Goal: Information Seeking & Learning: Learn about a topic

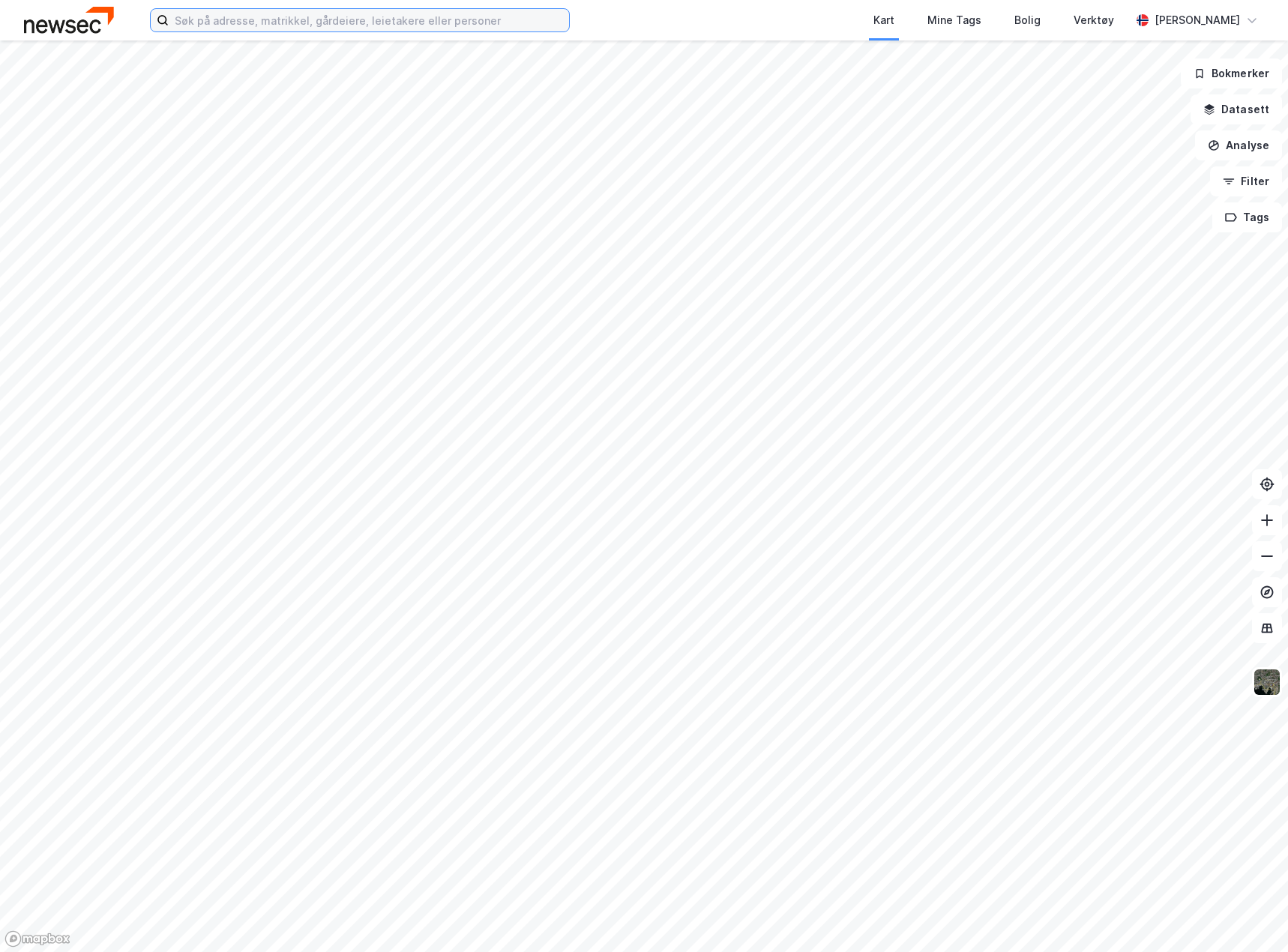
click at [344, 29] on input at bounding box center [369, 20] width 401 height 23
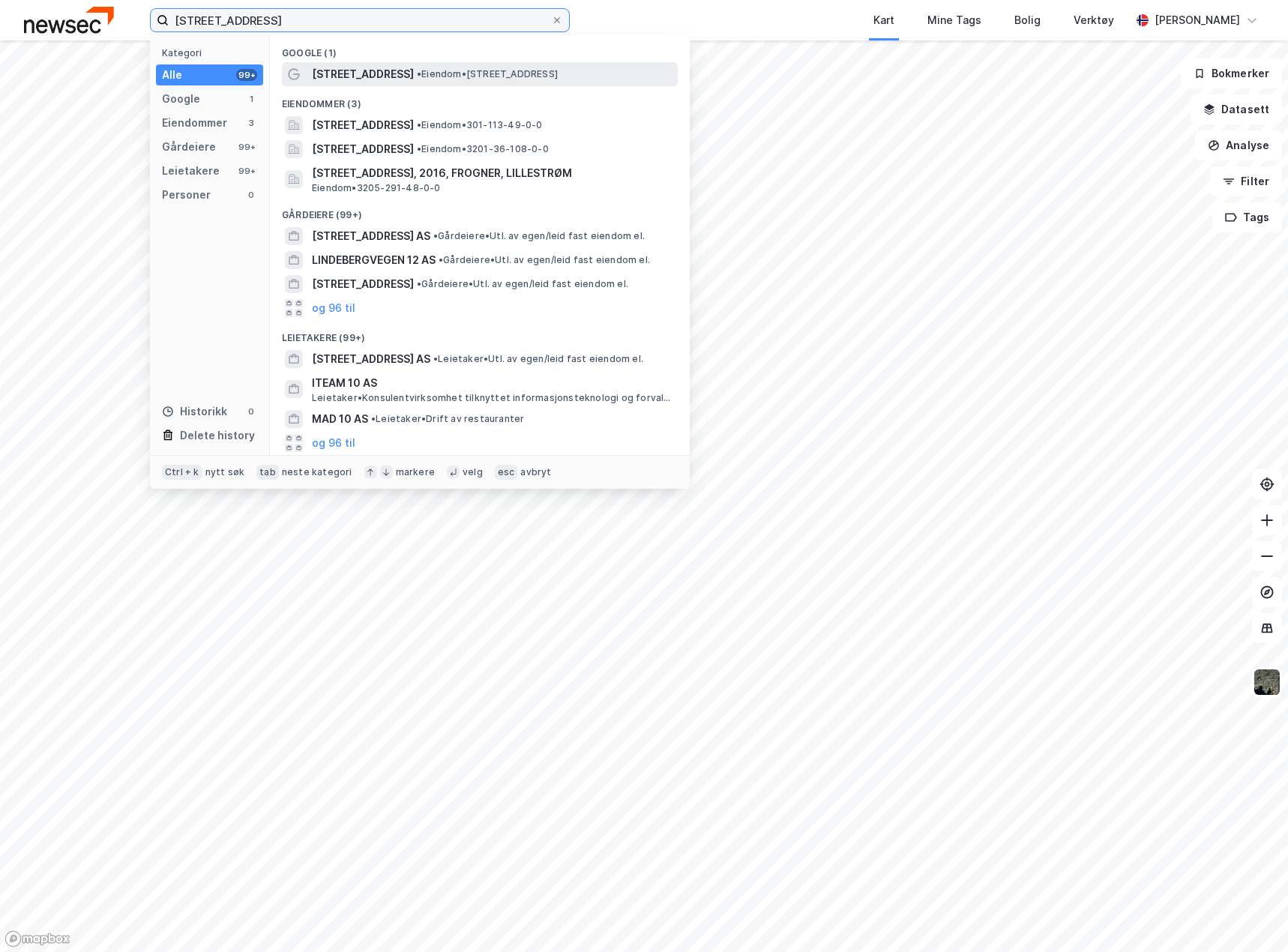
type input "[STREET_ADDRESS]"
click at [356, 71] on span "[STREET_ADDRESS]" at bounding box center [363, 74] width 102 height 18
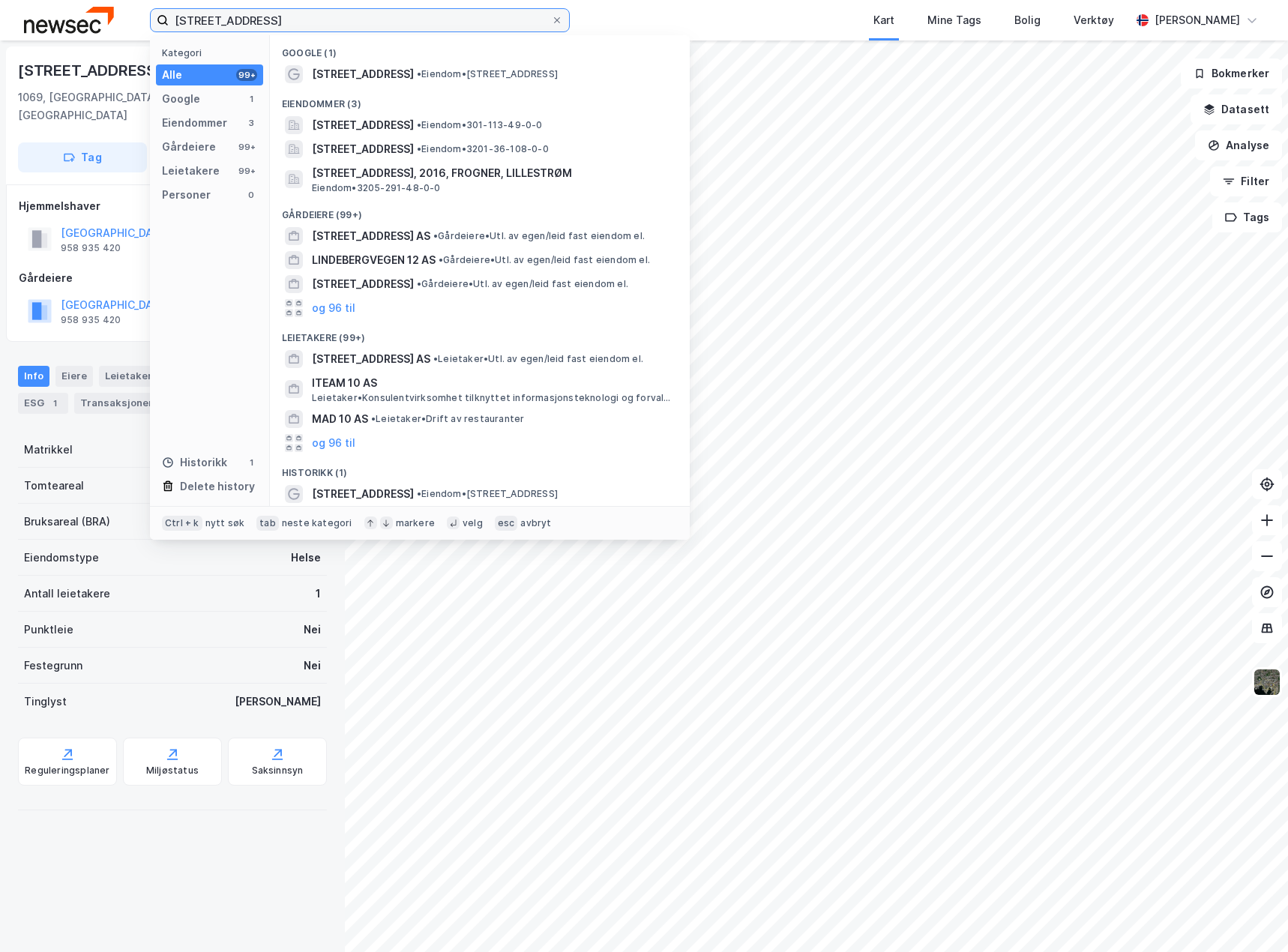
click at [286, 18] on input "[STREET_ADDRESS]" at bounding box center [360, 20] width 382 height 23
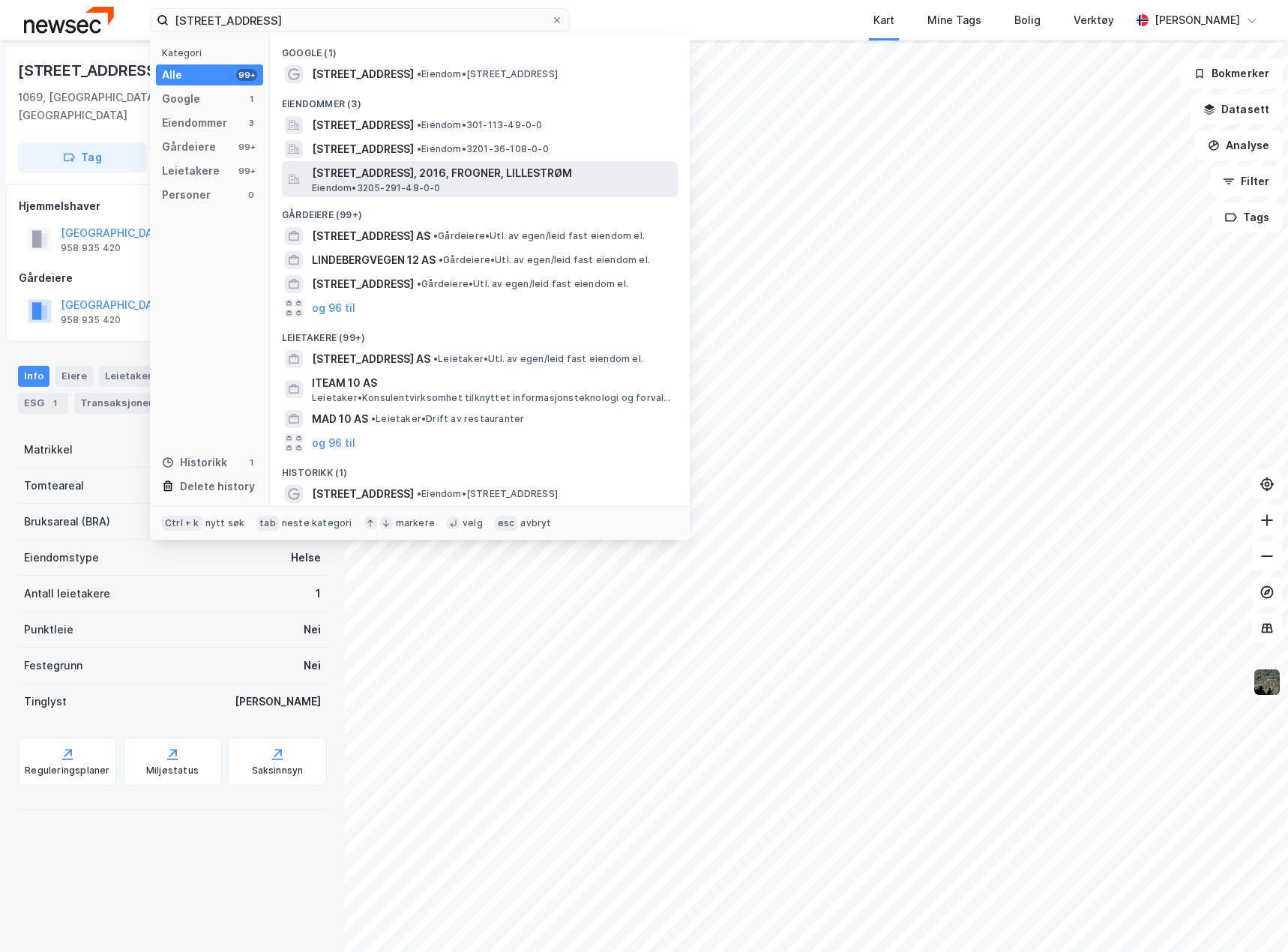
click at [405, 186] on span "Eiendom • 3205-291-48-0-0" at bounding box center [376, 188] width 129 height 12
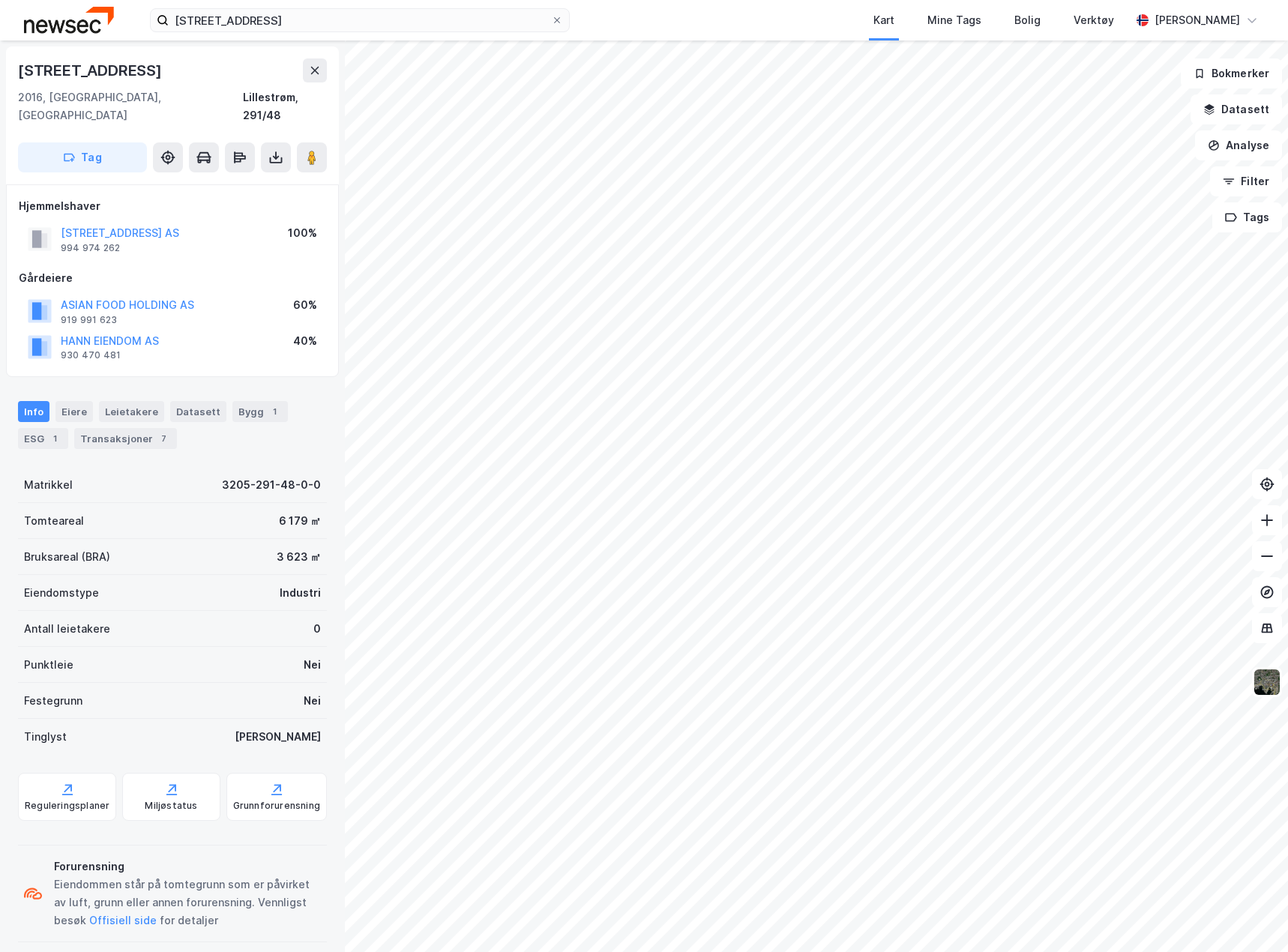
click at [158, 67] on div "[STREET_ADDRESS]" at bounding box center [173, 70] width 309 height 24
copy div "[STREET_ADDRESS]"
click at [33, 88] on div "Lindebergveien 10 2016, [GEOGRAPHIC_DATA], Akershus Lillestrøm, 291/48" at bounding box center [173, 91] width 309 height 66
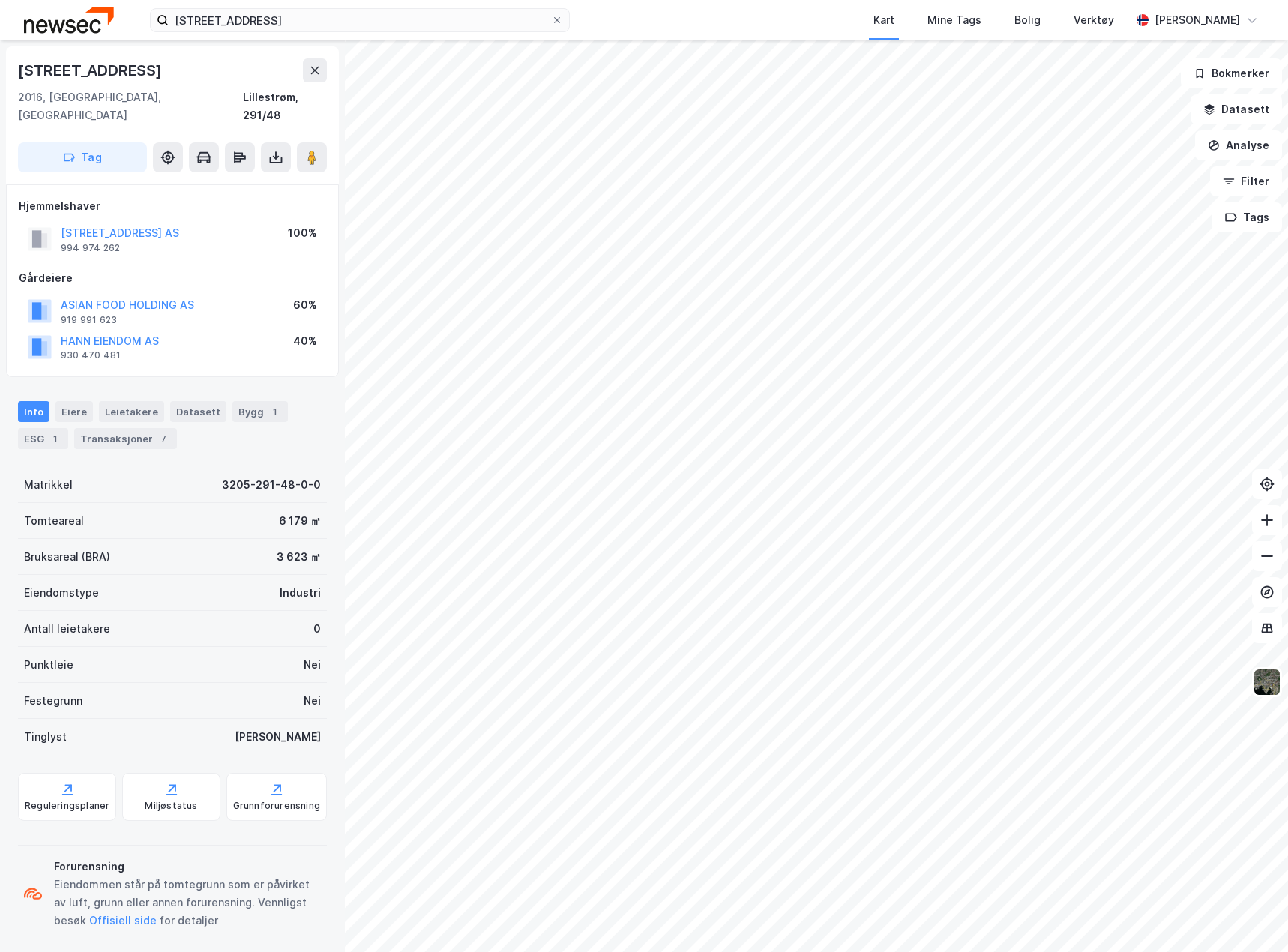
click at [28, 94] on div "2016, [GEOGRAPHIC_DATA], [GEOGRAPHIC_DATA]" at bounding box center [131, 106] width 225 height 36
copy div "2016"
click at [73, 93] on div "2016, [GEOGRAPHIC_DATA], [GEOGRAPHIC_DATA]" at bounding box center [131, 106] width 225 height 36
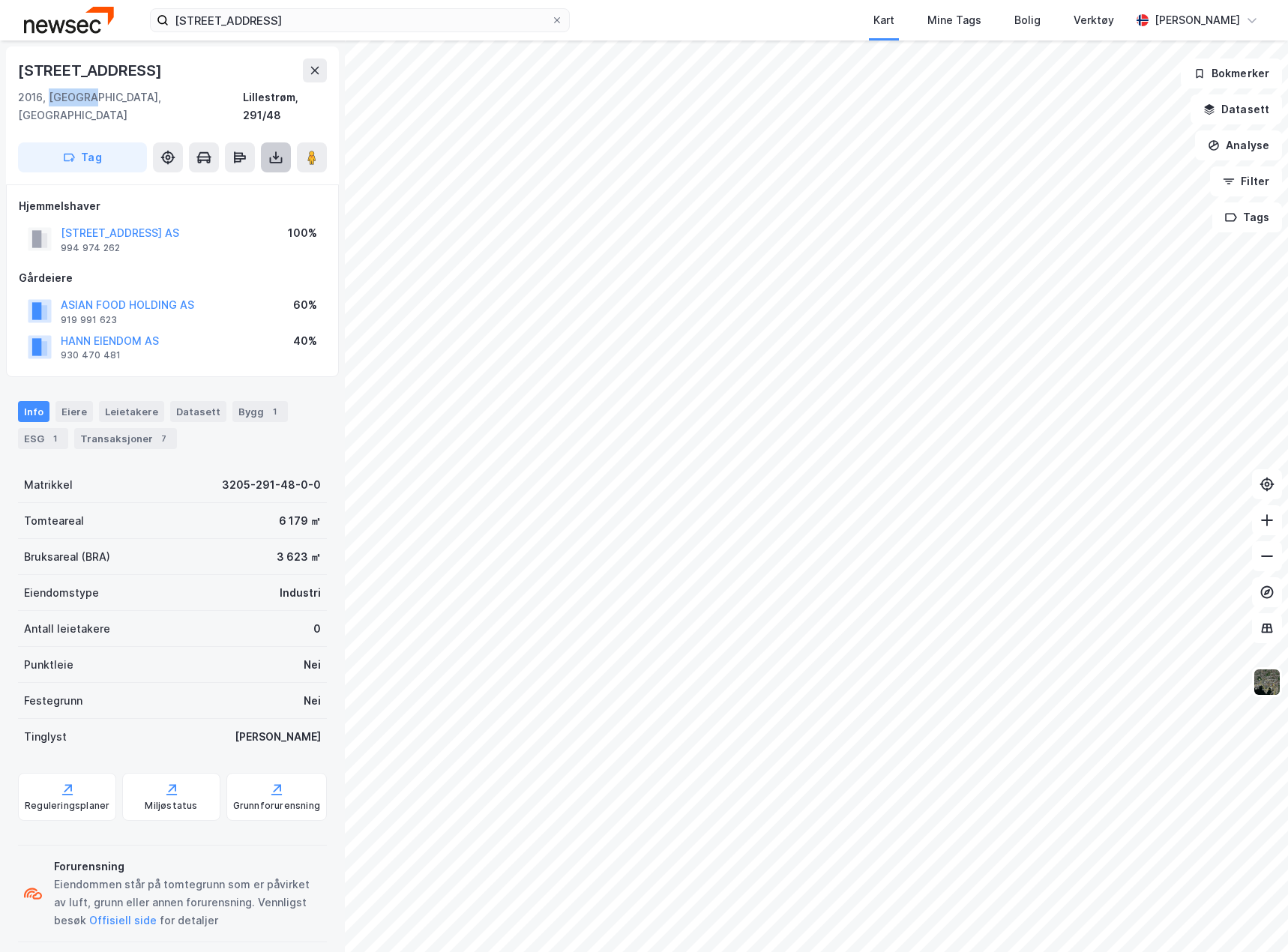
copy div "Frogner"
click at [43, 428] on div "ESG 1" at bounding box center [43, 438] width 50 height 21
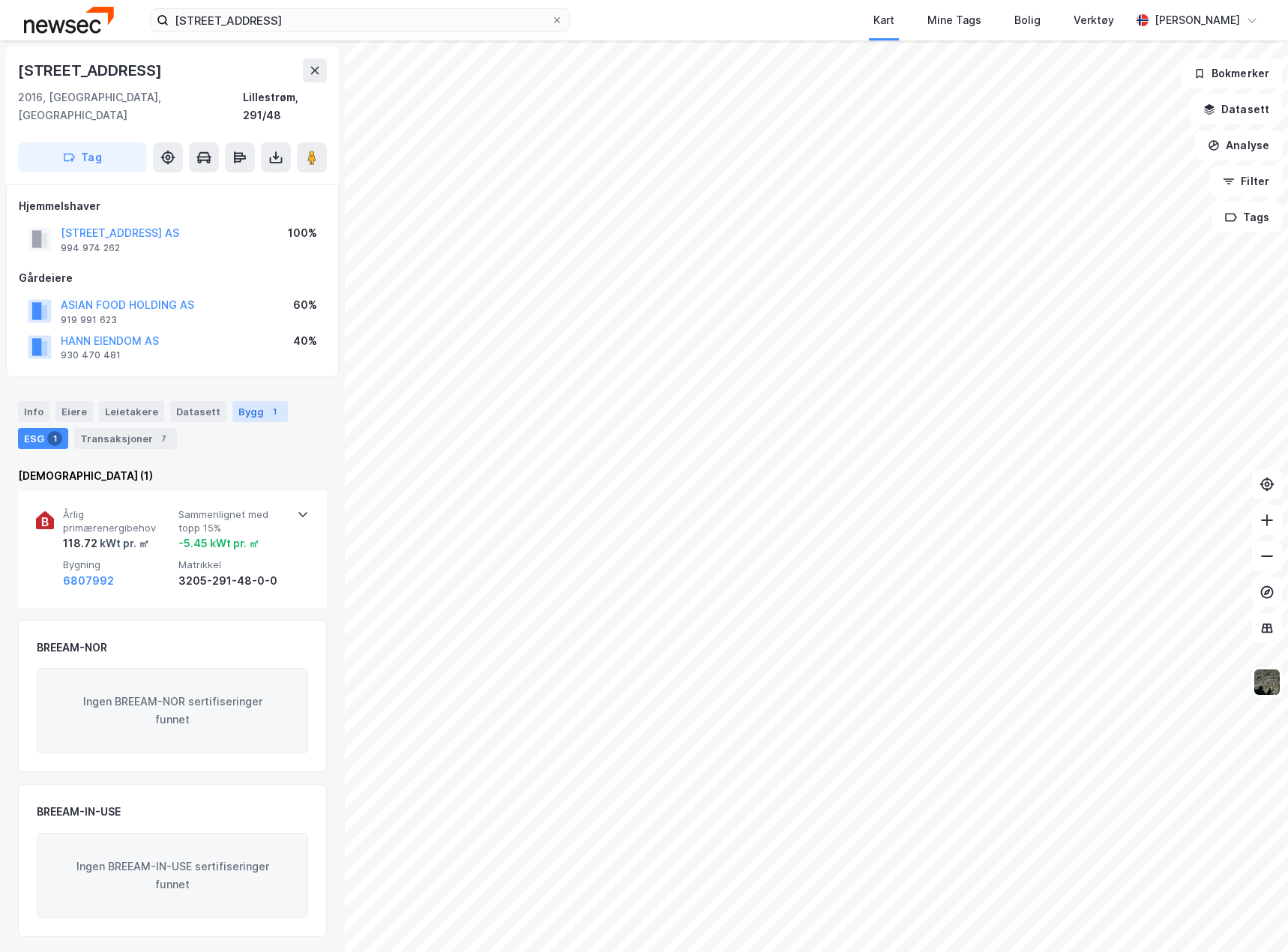
click at [267, 404] on div "1" at bounding box center [275, 411] width 15 height 15
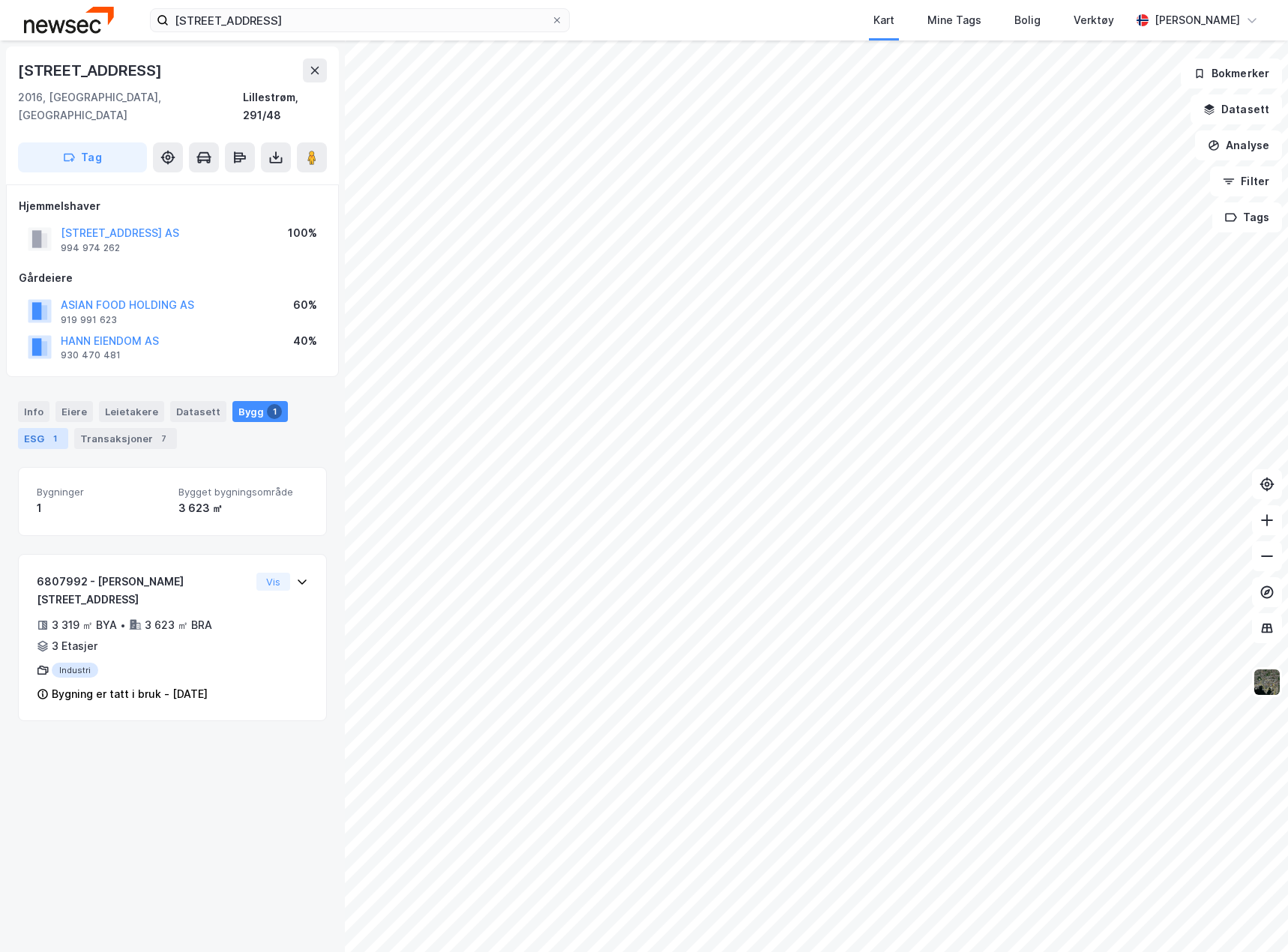
click at [48, 431] on div "1" at bounding box center [55, 439] width 15 height 15
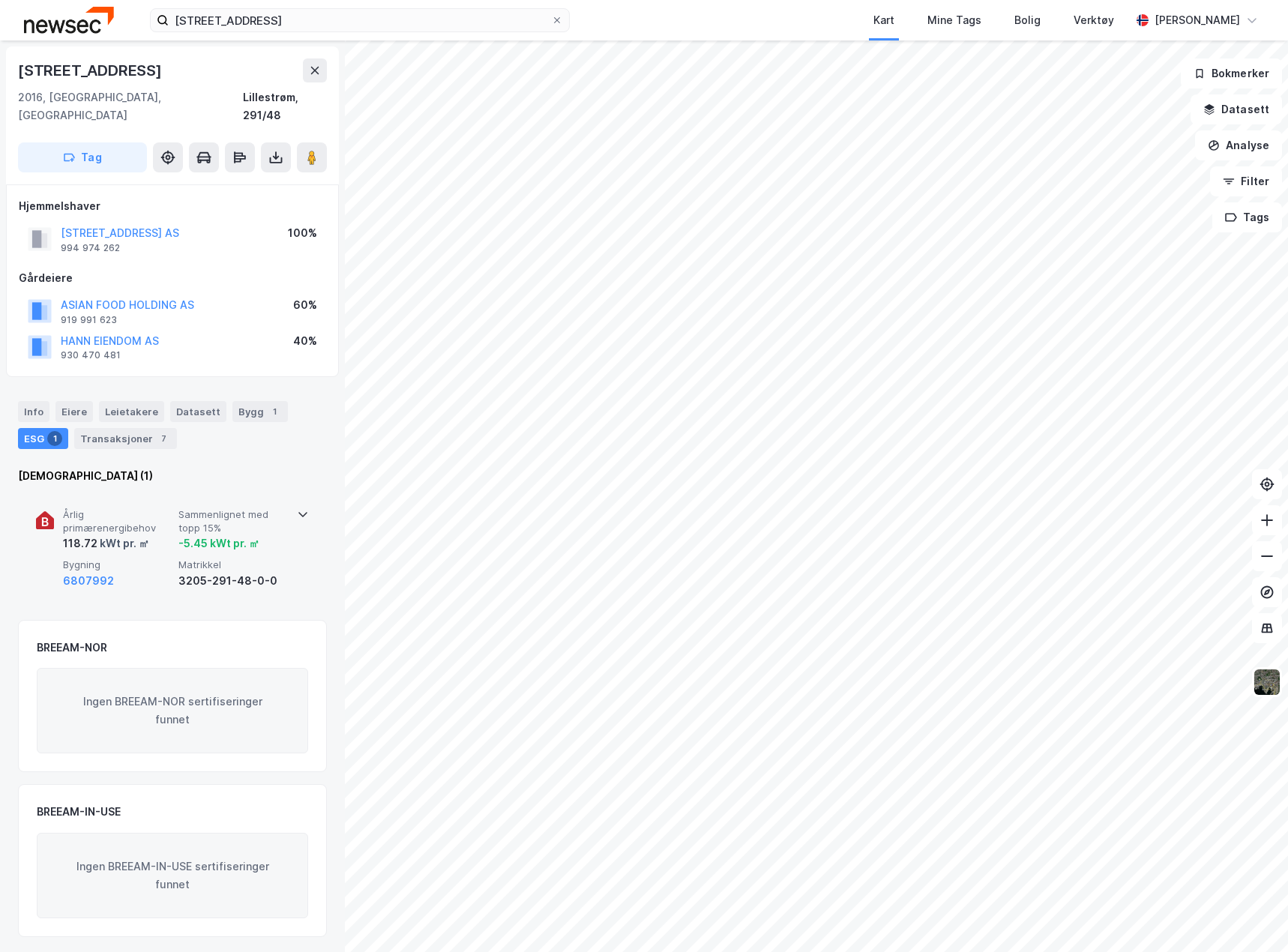
click at [295, 556] on div "Årlig primærenergibehov 118.72 kWt pr. ㎡ Sammenlignet med topp 15% -5.45 kWt pr…" at bounding box center [172, 548] width 273 height 116
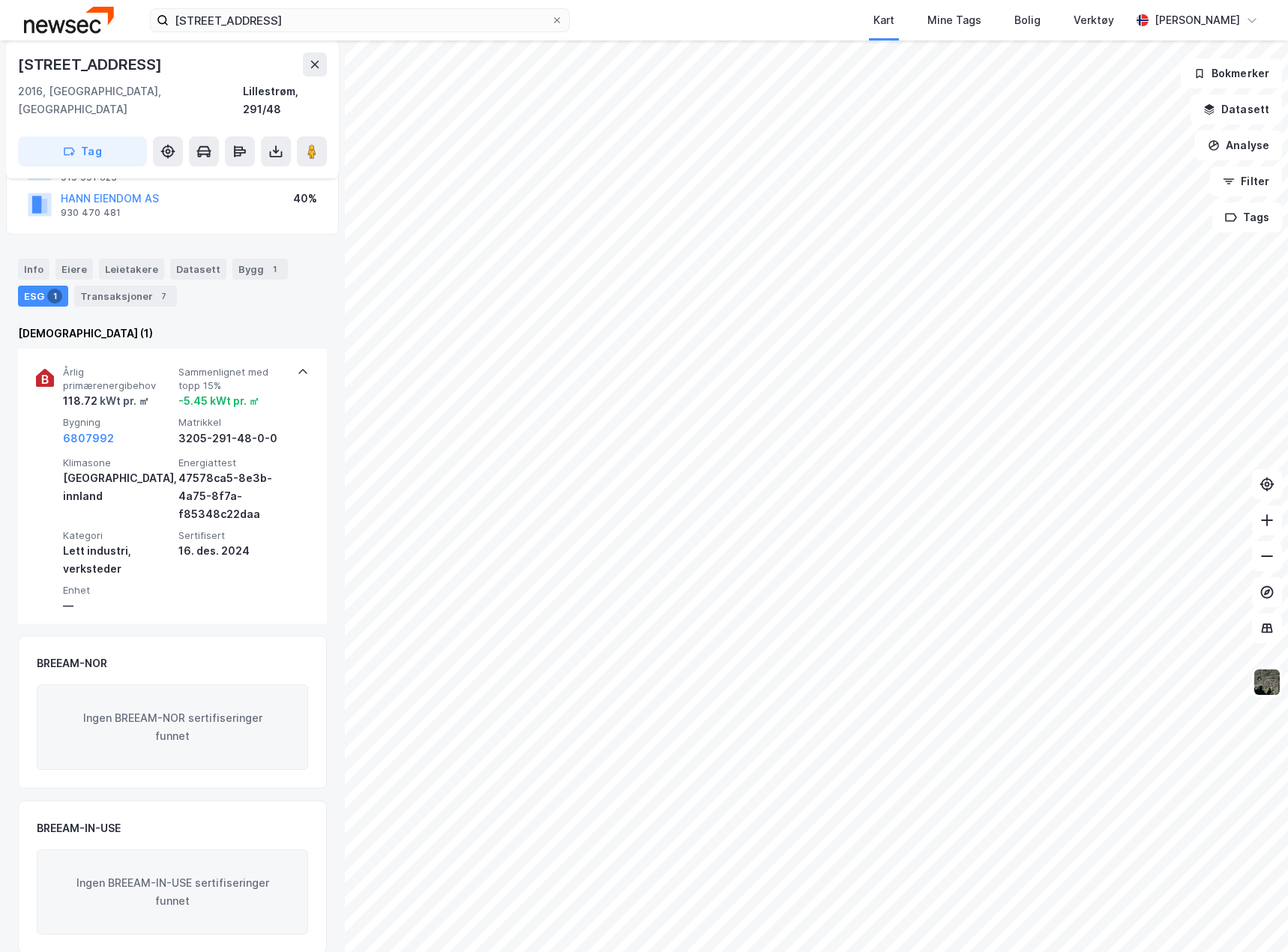
scroll to position [144, 0]
drag, startPoint x: 26, startPoint y: 252, endPoint x: 89, endPoint y: 265, distance: 64.3
click at [26, 257] on div "Info" at bounding box center [34, 267] width 32 height 21
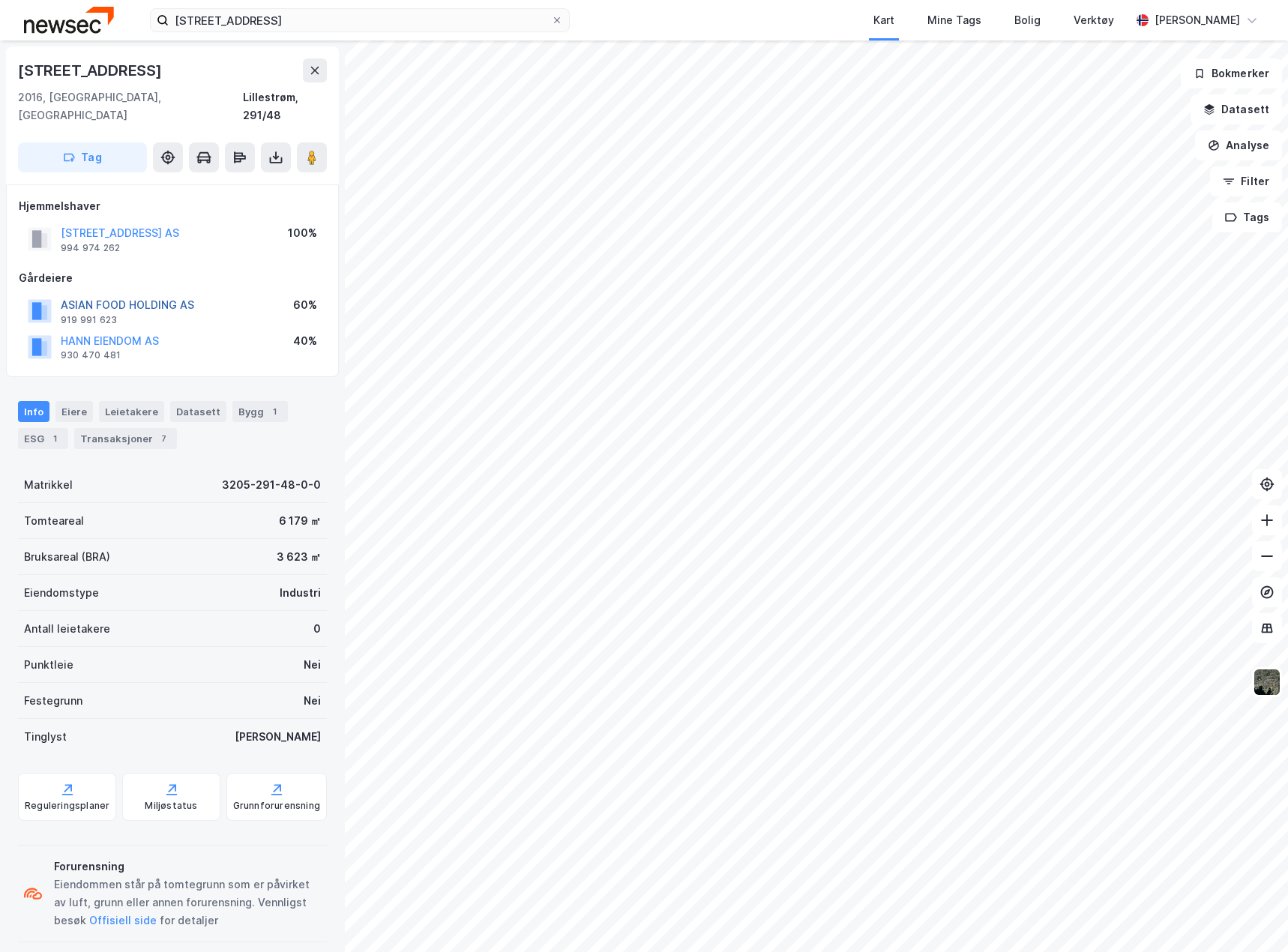
click at [0, 0] on button "ASIAN FOOD HOLDING AS" at bounding box center [0, 0] width 0 height 0
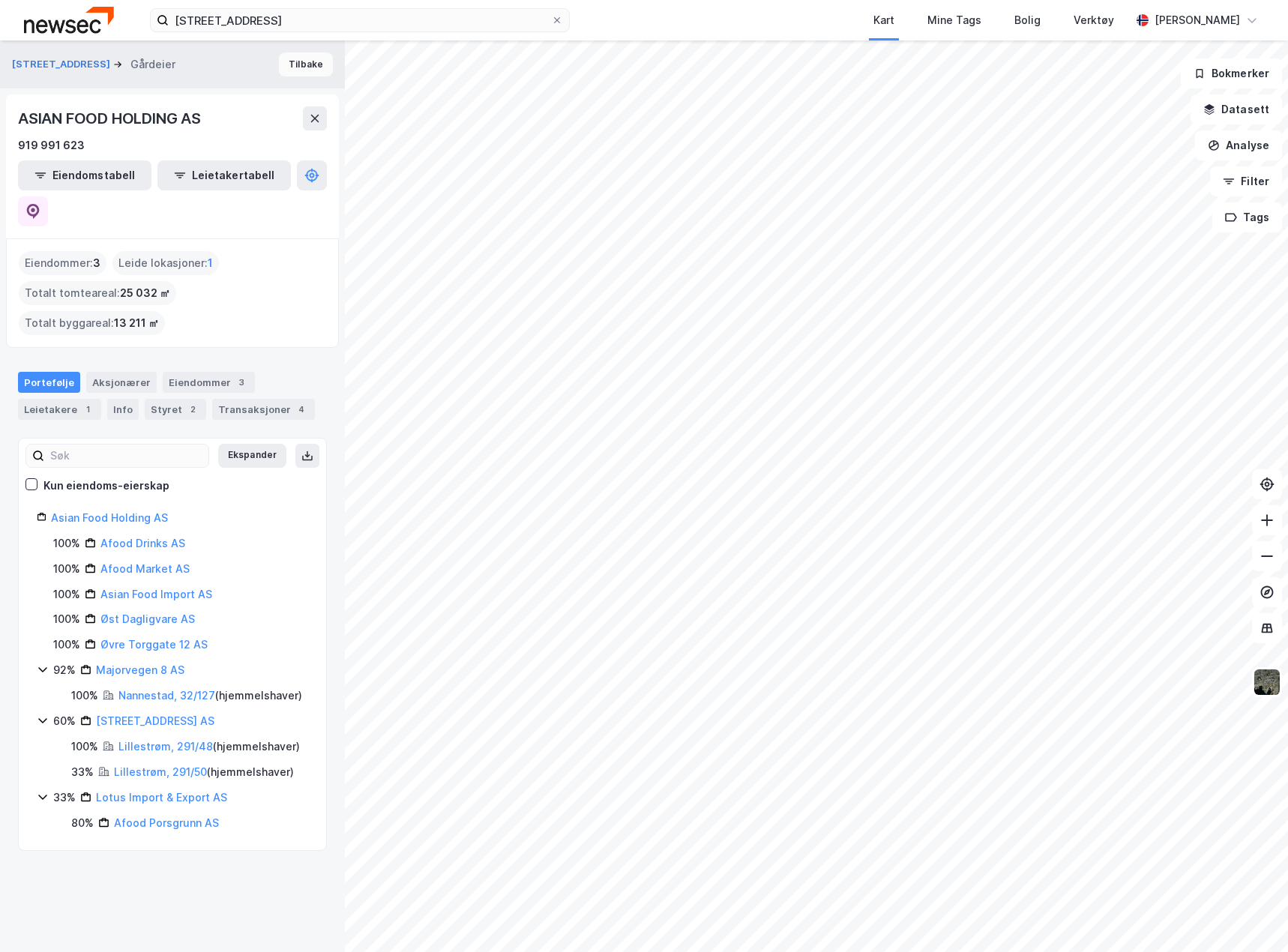
click at [293, 63] on button "Tilbake" at bounding box center [306, 64] width 54 height 24
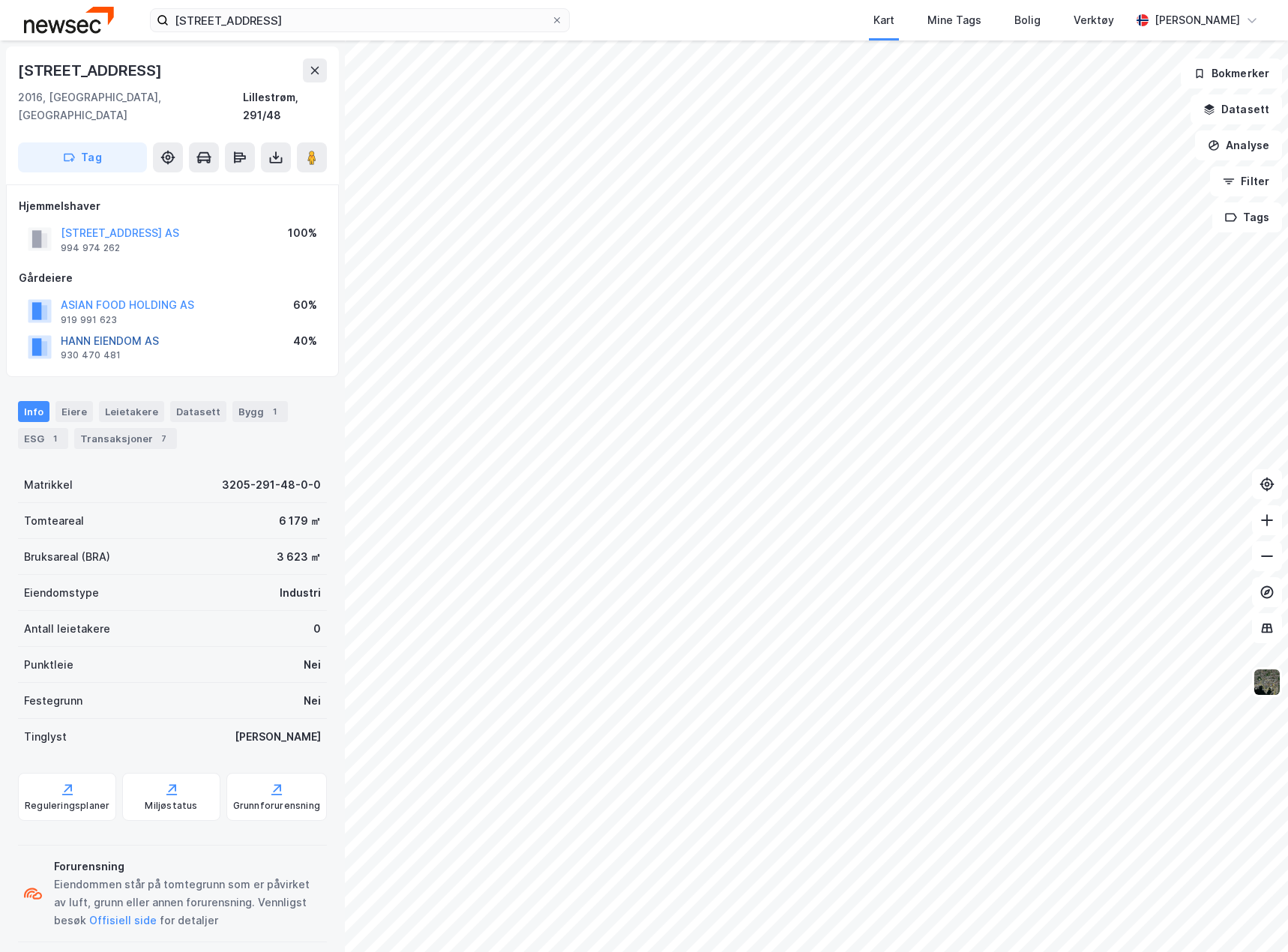
click at [0, 0] on button "HANN EIENDOM AS" at bounding box center [0, 0] width 0 height 0
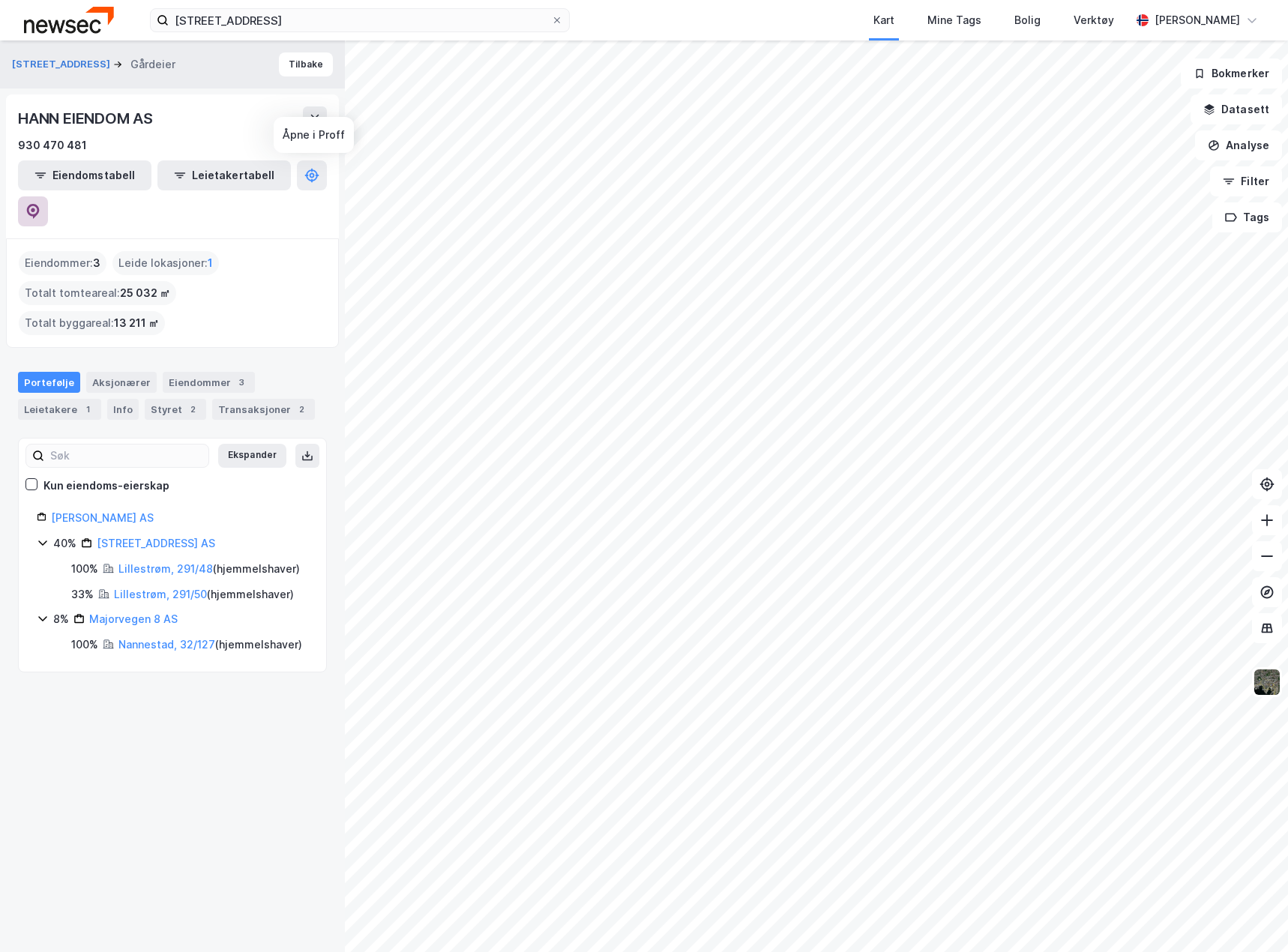
click at [41, 204] on icon at bounding box center [33, 211] width 15 height 15
click at [299, 63] on button "Tilbake" at bounding box center [306, 64] width 54 height 24
